Goal: Transaction & Acquisition: Register for event/course

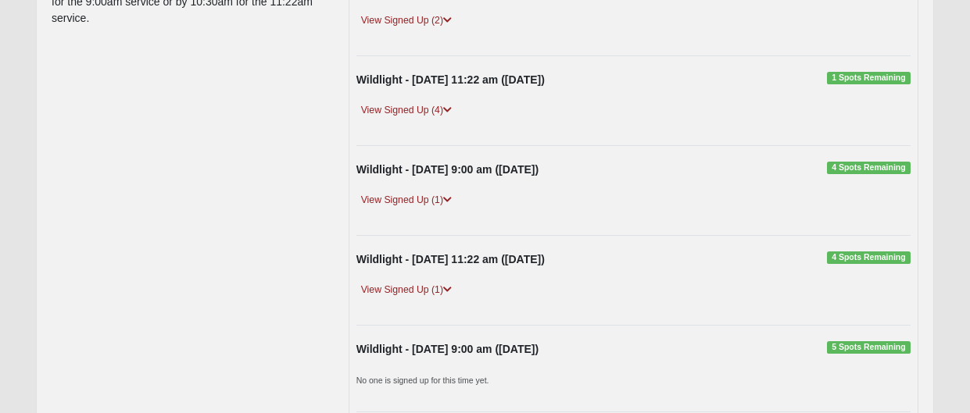
scroll to position [249, 0]
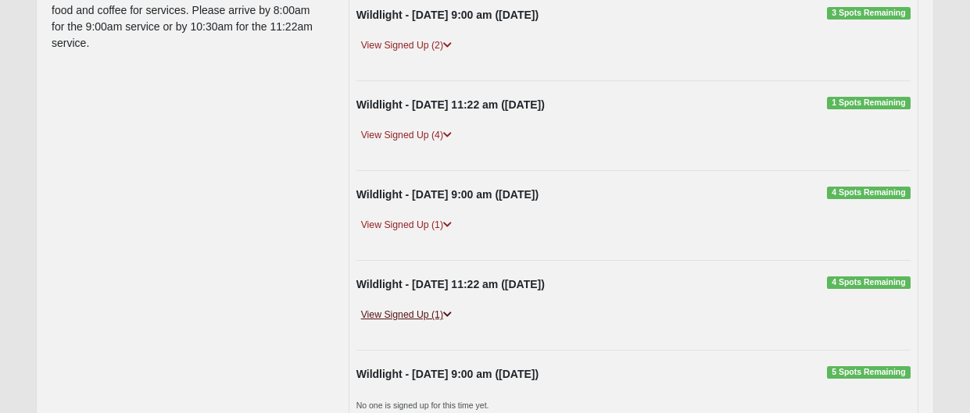
click at [427, 314] on link "View Signed Up (1)" at bounding box center [406, 315] width 100 height 16
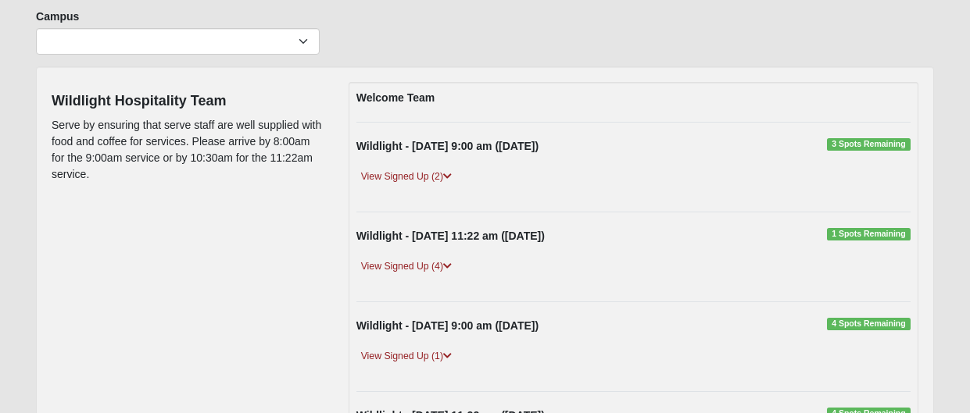
scroll to position [109, 0]
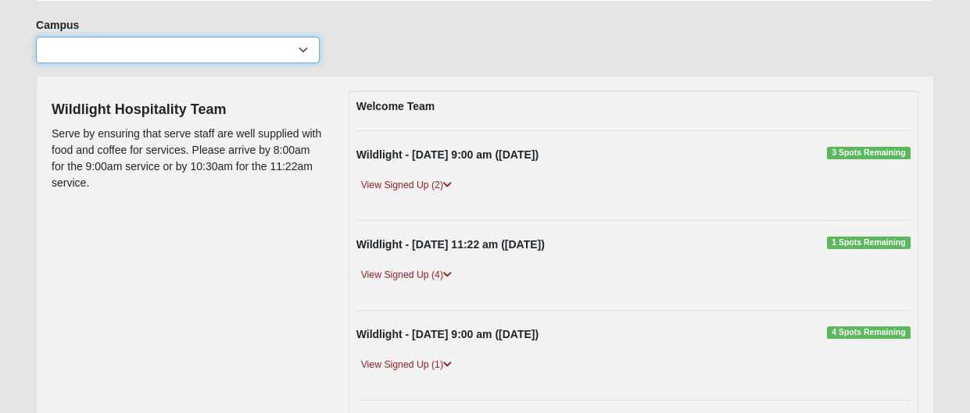
click at [305, 50] on select "Arlington Baymeadows Eleven22 Online Fleming Island Jesup Mandarin North Jax Or…" at bounding box center [178, 50] width 284 height 27
select select "17"
click at [36, 37] on select "Arlington Baymeadows Eleven22 Online Fleming Island Jesup Mandarin North Jax Or…" at bounding box center [178, 50] width 284 height 27
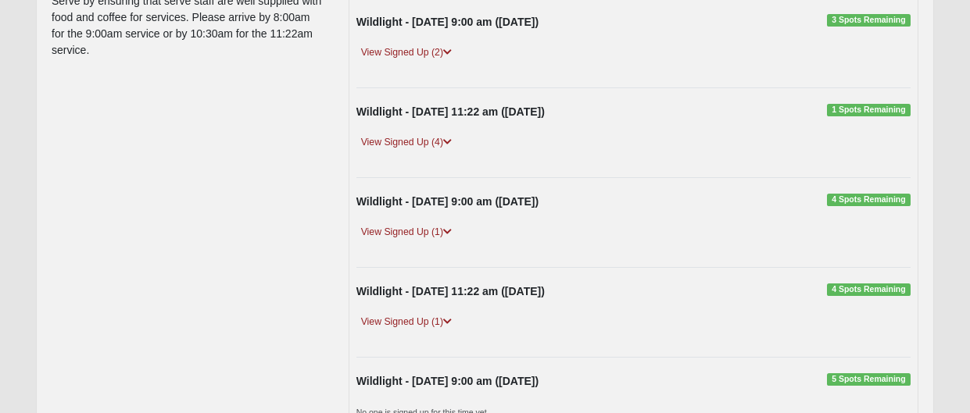
scroll to position [246, 0]
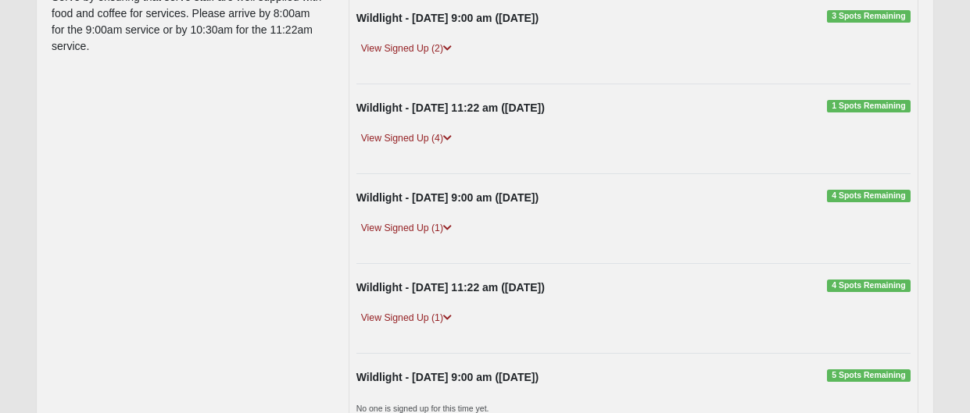
click at [848, 284] on span "4 Spots Remaining" at bounding box center [869, 286] width 84 height 13
click at [886, 287] on span "4 Spots Remaining" at bounding box center [869, 286] width 84 height 13
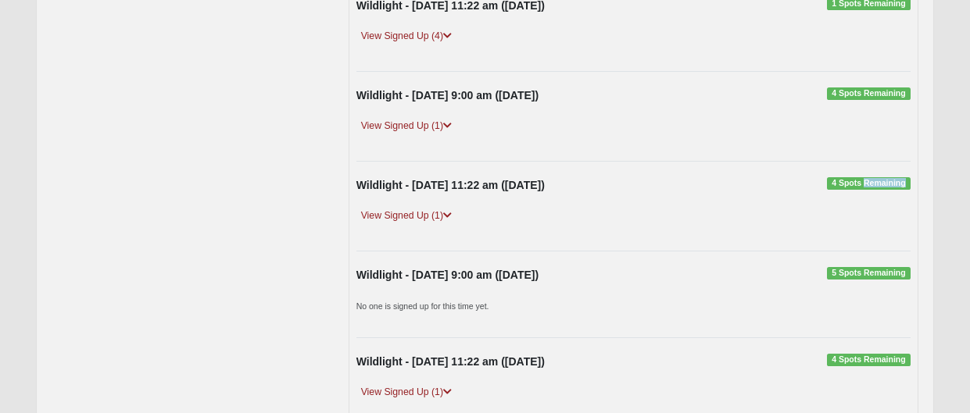
scroll to position [351, 0]
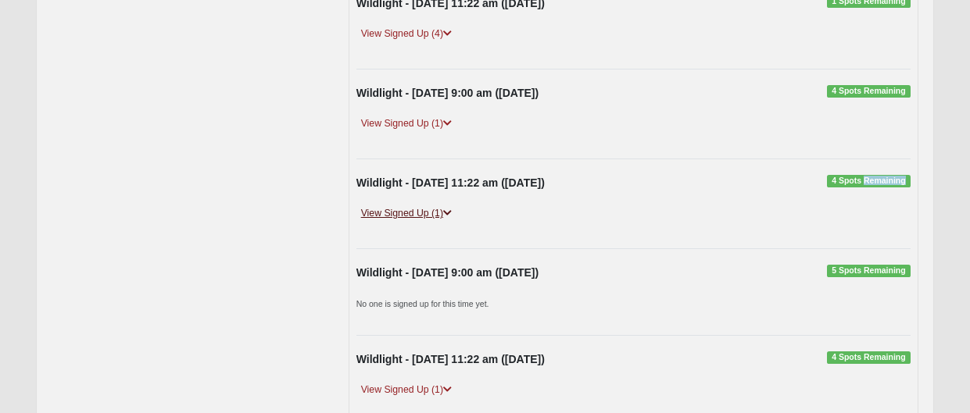
click at [448, 212] on icon at bounding box center [447, 213] width 9 height 9
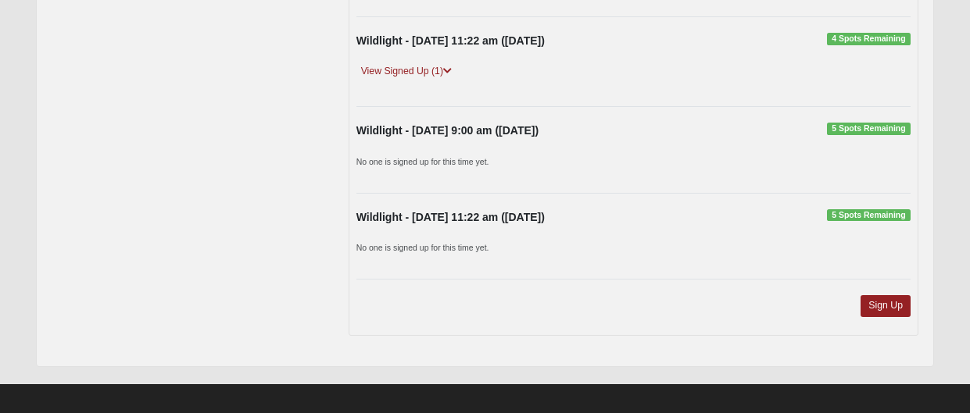
scroll to position [727, 0]
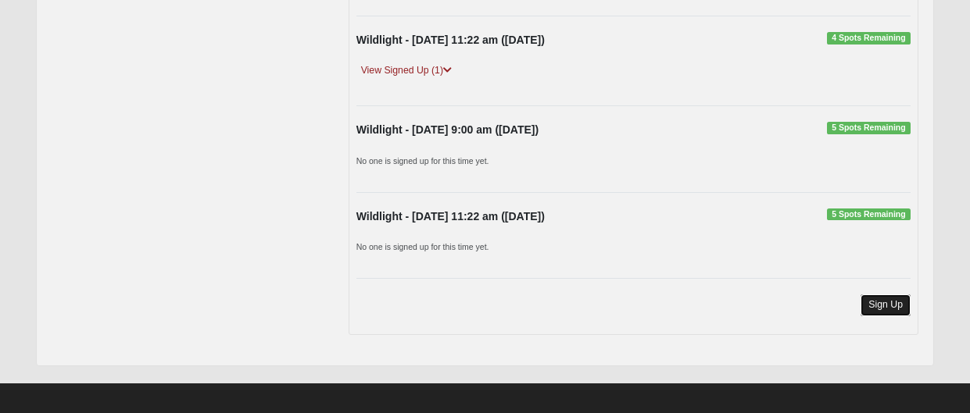
click at [884, 303] on link "Sign Up" at bounding box center [885, 305] width 50 height 21
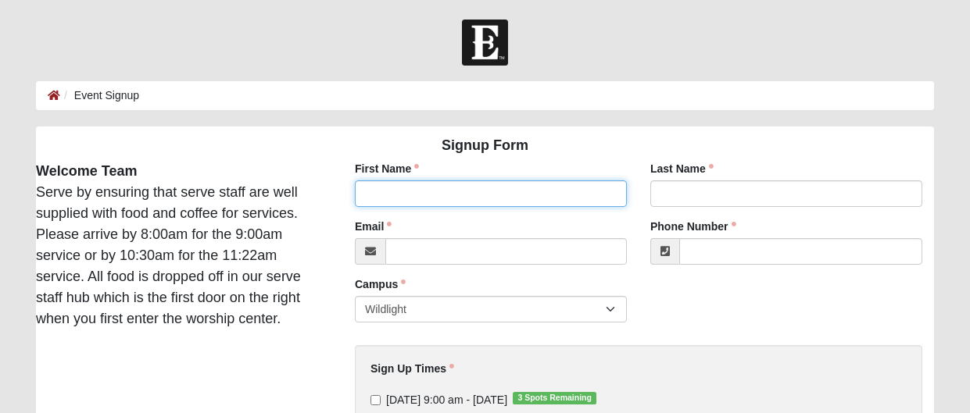
click at [387, 188] on input "First Name" at bounding box center [491, 193] width 272 height 27
type input "[PERSON_NAME]"
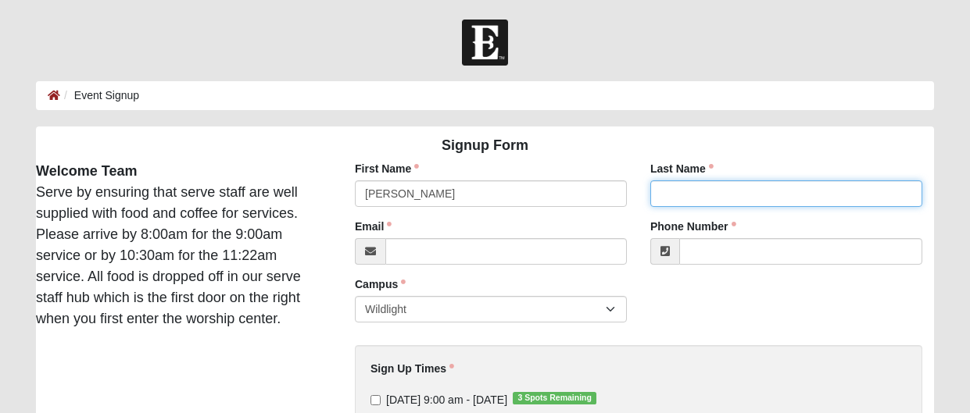
type input "[PERSON_NAME]"
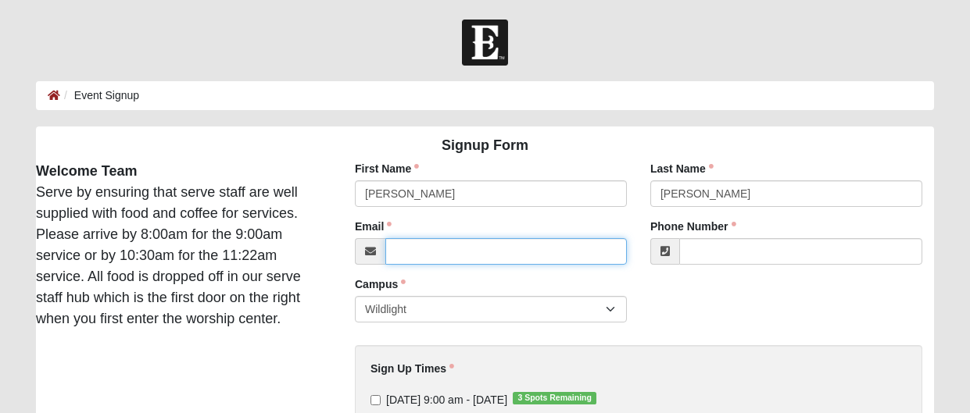
type input "[EMAIL_ADDRESS][DOMAIN_NAME]"
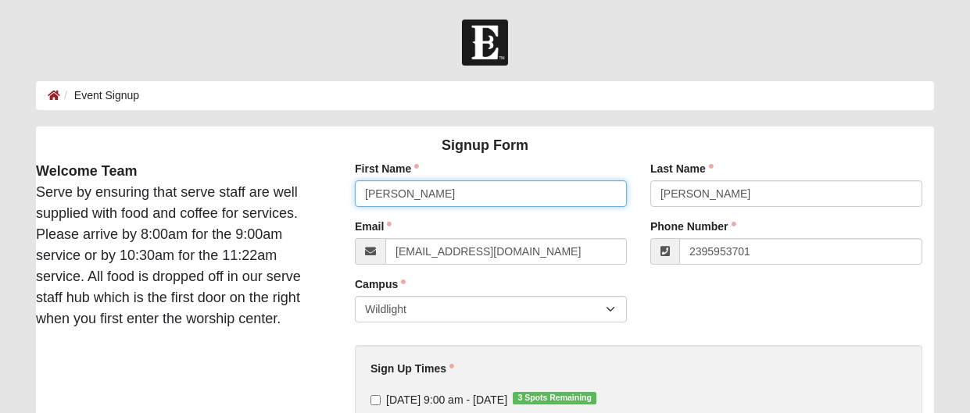
type input "[PHONE_NUMBER]"
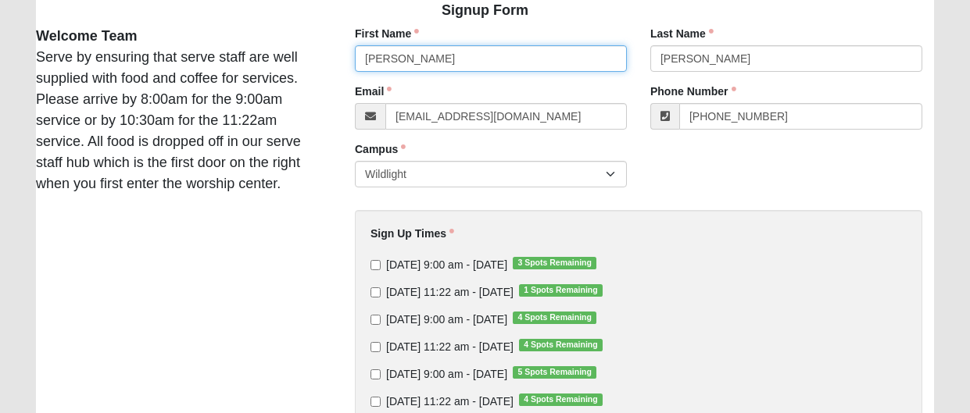
scroll to position [136, 0]
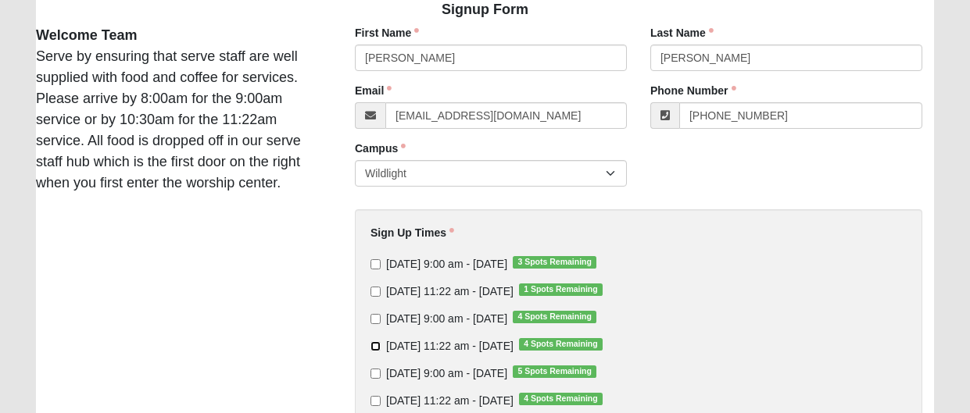
click at [375, 345] on input "[DATE] 11:22 am - [DATE] 4 Spots Remaining" at bounding box center [375, 346] width 10 height 10
checkbox input "true"
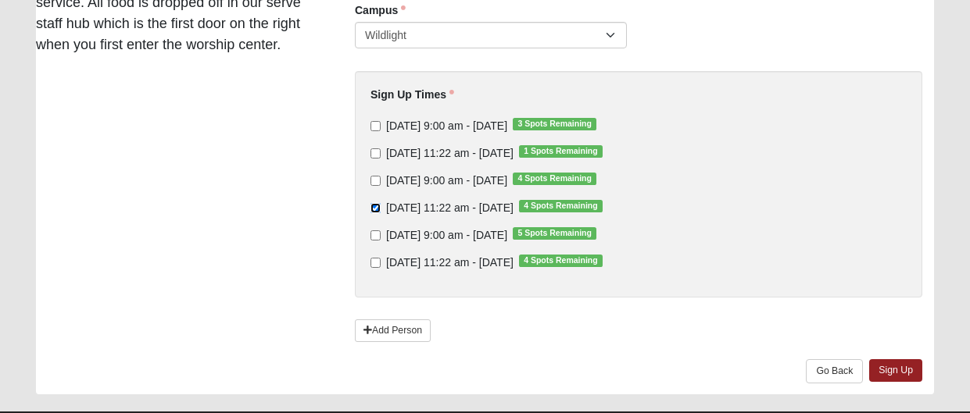
scroll to position [279, 0]
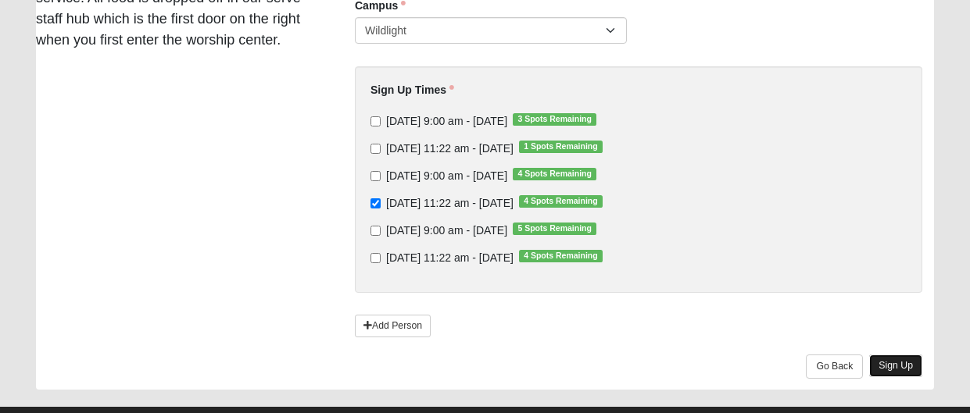
click at [888, 366] on link "Sign Up" at bounding box center [895, 366] width 53 height 23
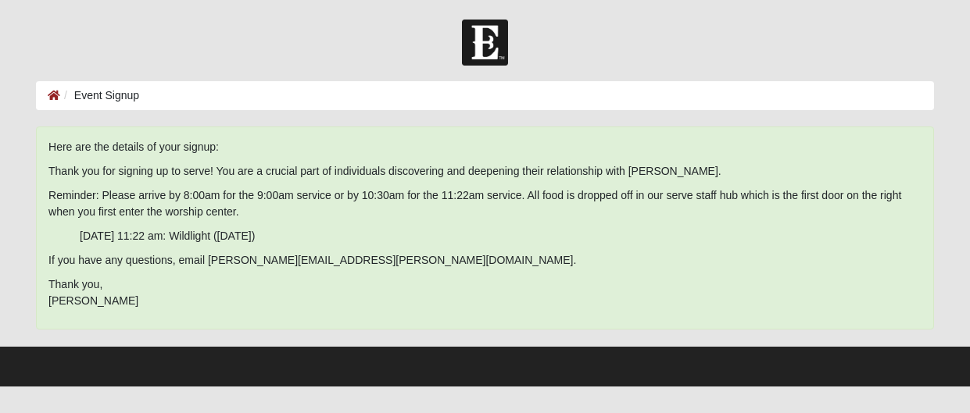
scroll to position [0, 0]
